Goal: Task Accomplishment & Management: Manage account settings

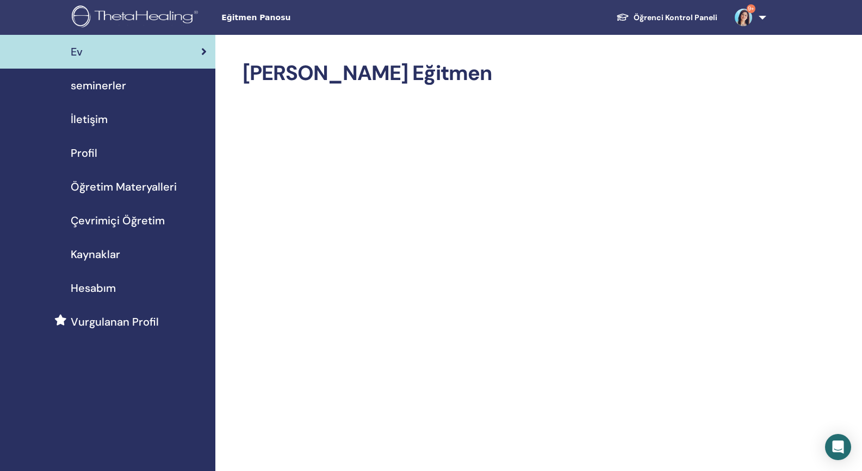
click at [108, 85] on span "seminerler" at bounding box center [99, 85] width 56 height 16
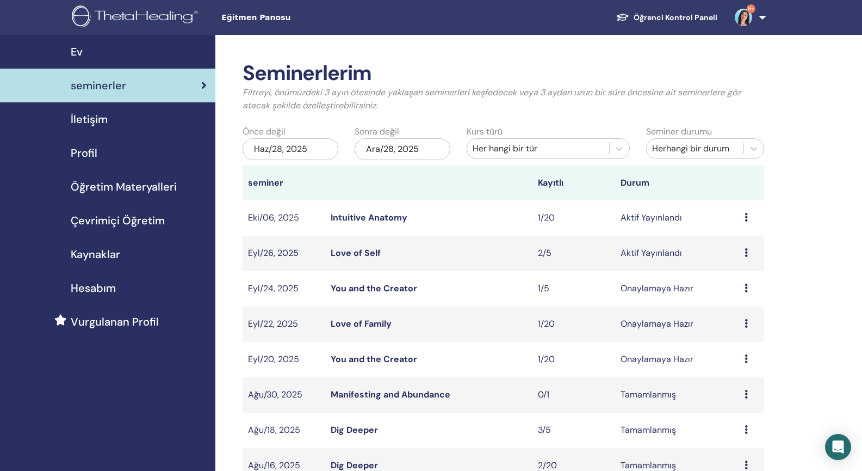
click at [350, 251] on link "Love of Self" at bounding box center [356, 252] width 50 height 11
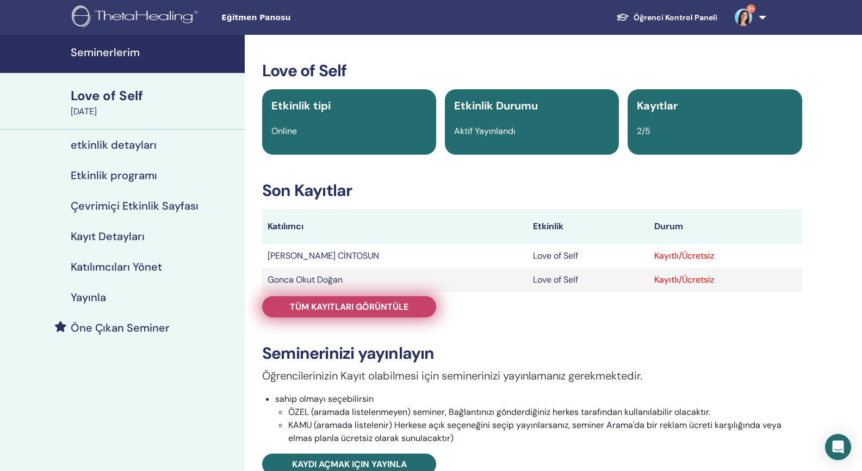
click at [427, 307] on link "Tüm kayıtları görüntüle" at bounding box center [349, 306] width 174 height 21
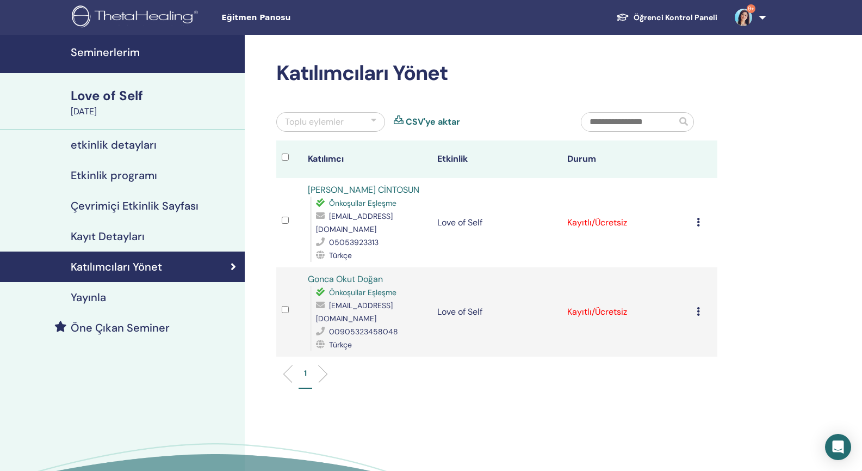
click at [697, 226] on icon at bounding box center [698, 222] width 3 height 9
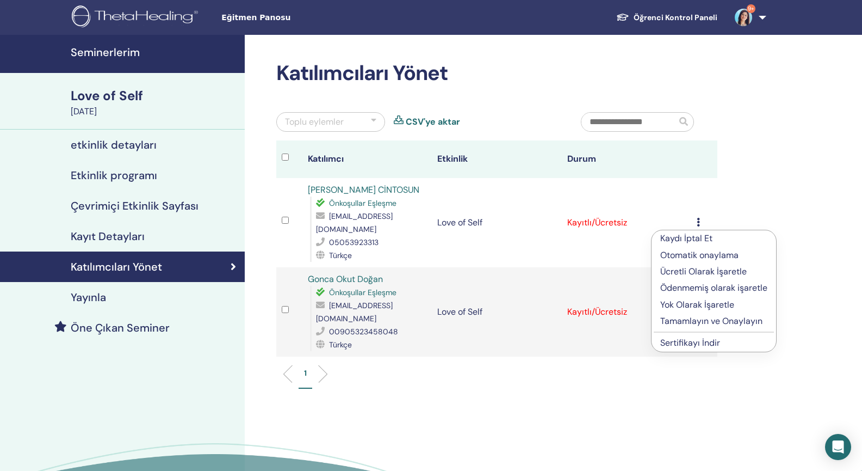
click at [691, 271] on p "Ücretli Olarak İşaretle" at bounding box center [714, 271] width 107 height 13
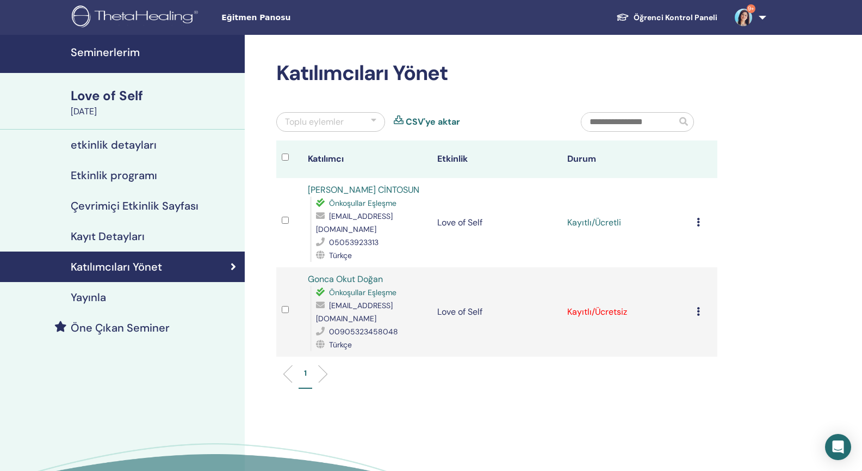
click at [699, 316] on icon at bounding box center [698, 311] width 3 height 9
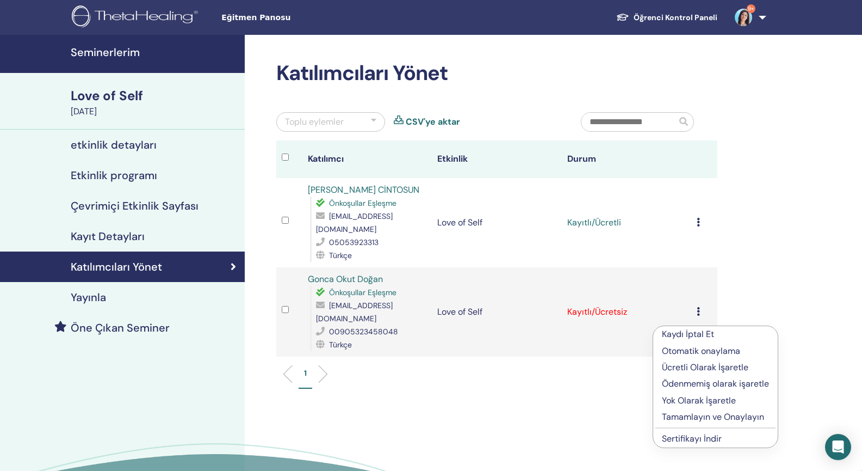
click at [698, 367] on p "Ücretli Olarak İşaretle" at bounding box center [715, 367] width 107 height 13
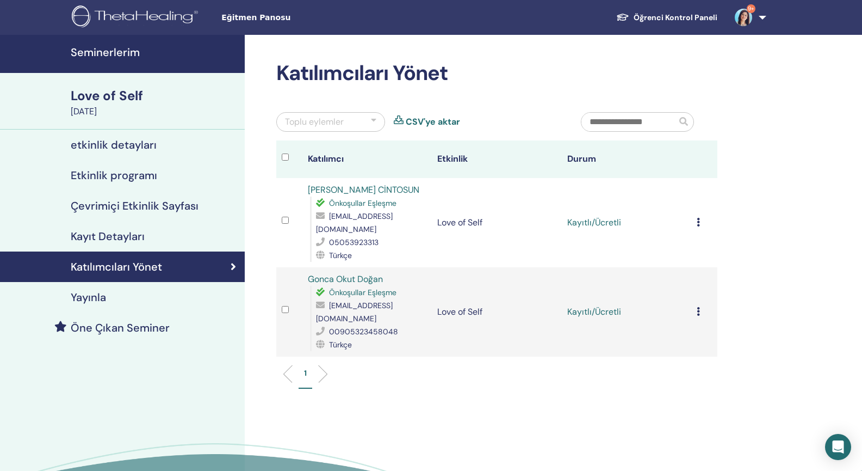
click at [699, 226] on icon at bounding box center [698, 222] width 3 height 9
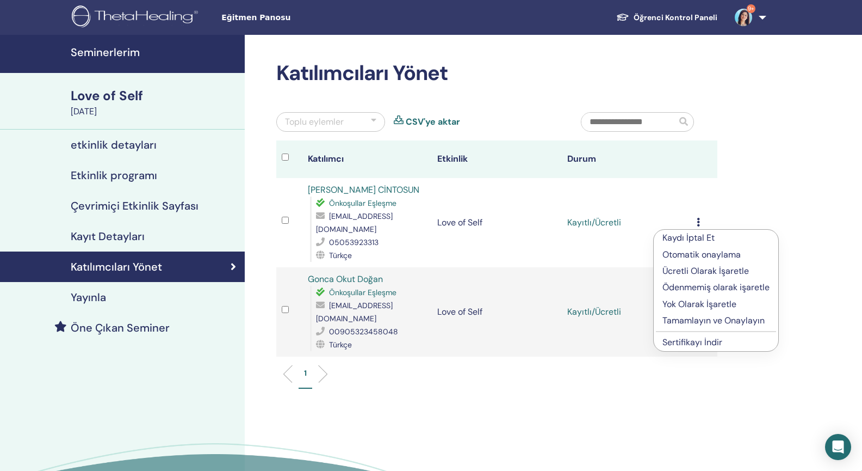
click at [687, 320] on p "Tamamlayın ve Onaylayın" at bounding box center [716, 320] width 107 height 13
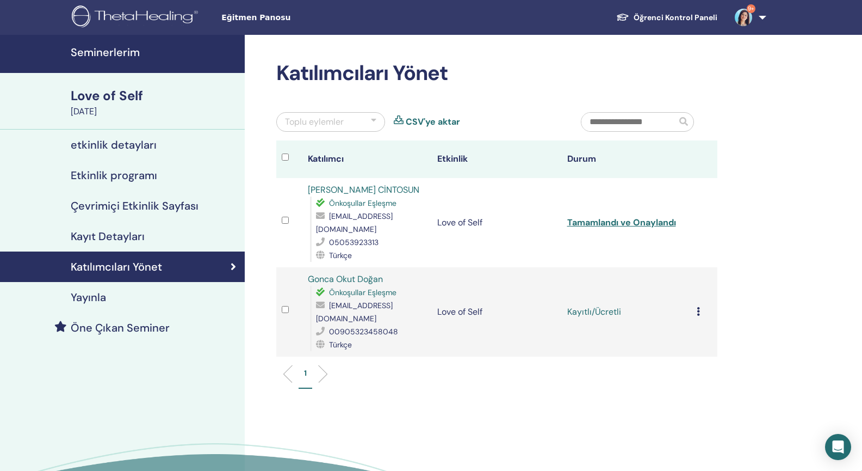
click at [700, 316] on icon at bounding box center [698, 311] width 3 height 9
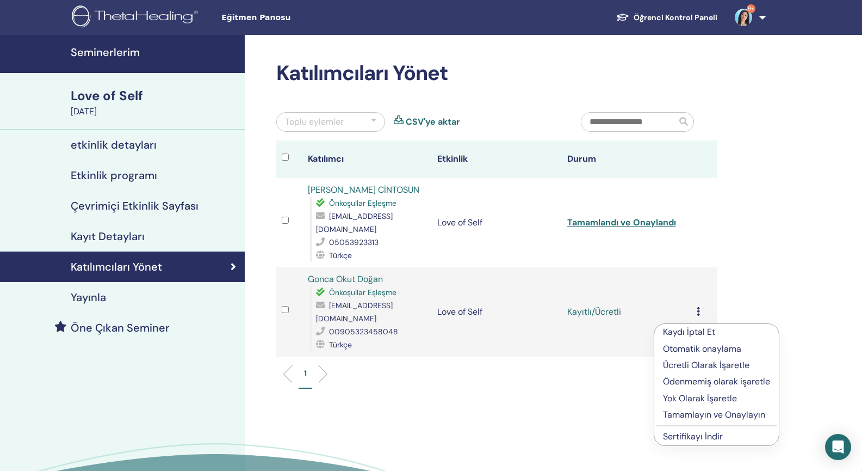
click at [686, 415] on p "Tamamlayın ve Onaylayın" at bounding box center [716, 414] width 107 height 13
